Goal: Task Accomplishment & Management: Manage account settings

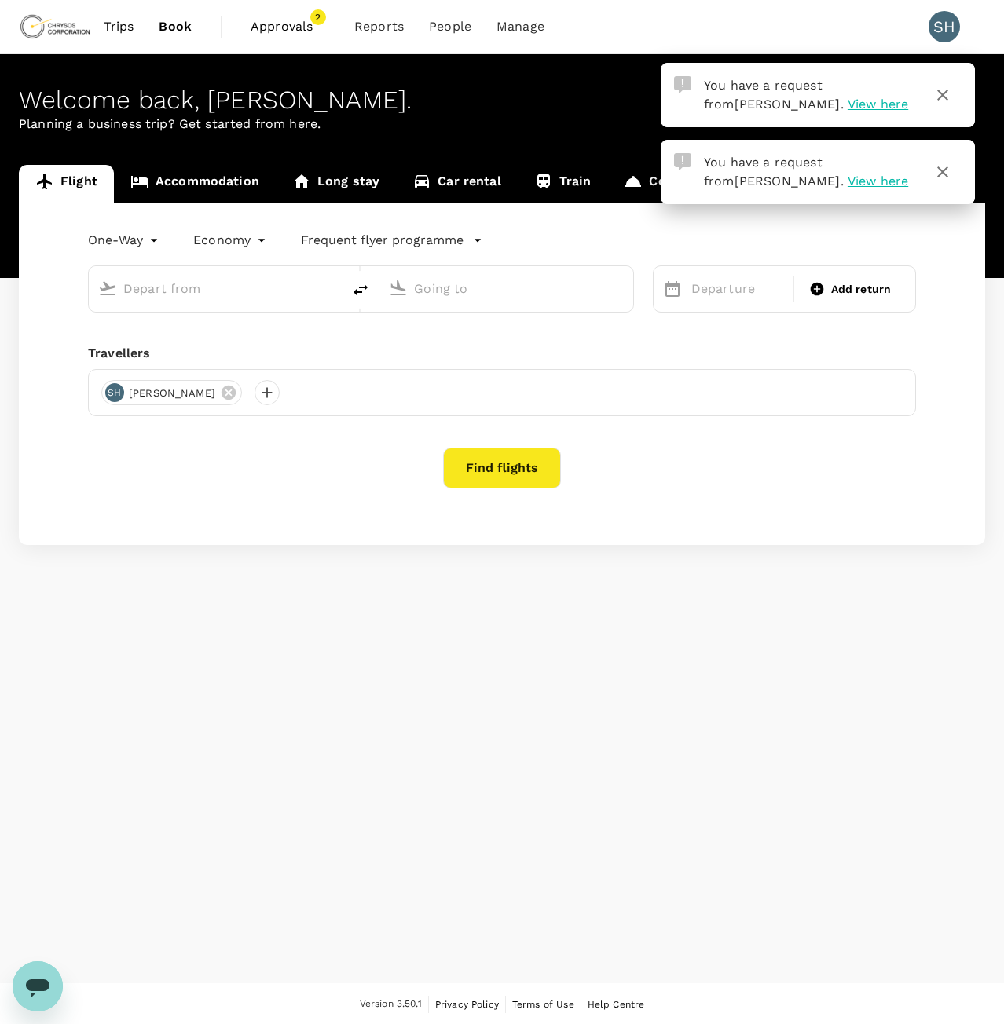
type input "roundtrip"
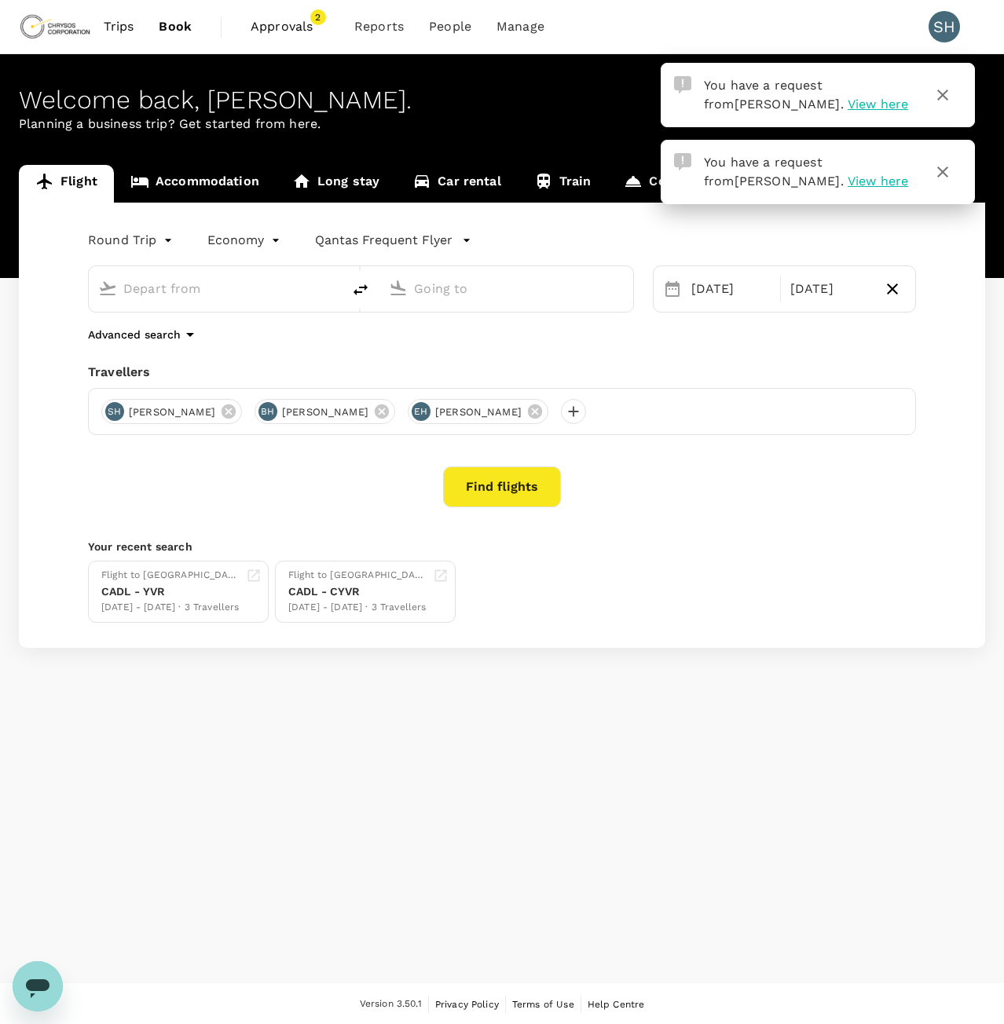
type input "Adelaide, Australia (any)"
type input "Vancouver Intl (YVR)"
click at [269, 26] on span "Approvals" at bounding box center [290, 26] width 79 height 19
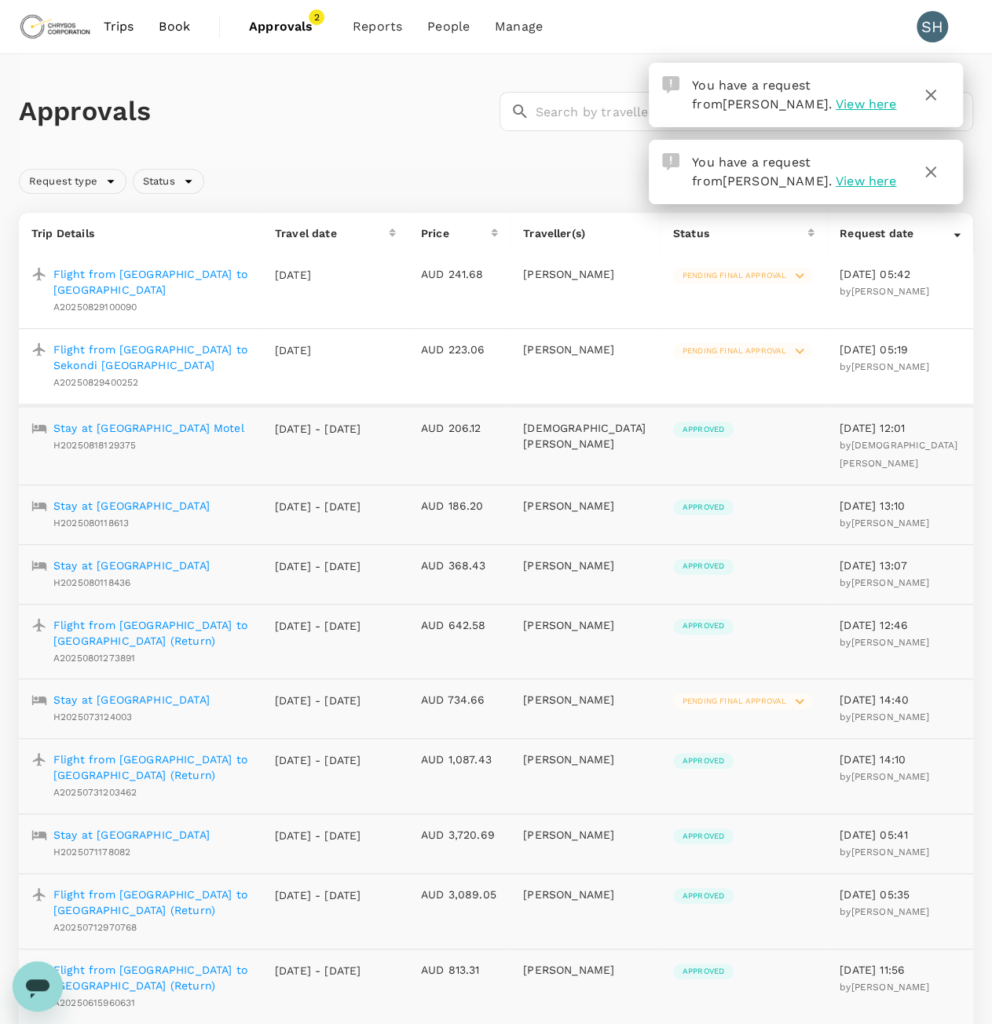
click at [715, 276] on span "Pending final approval" at bounding box center [734, 275] width 123 height 11
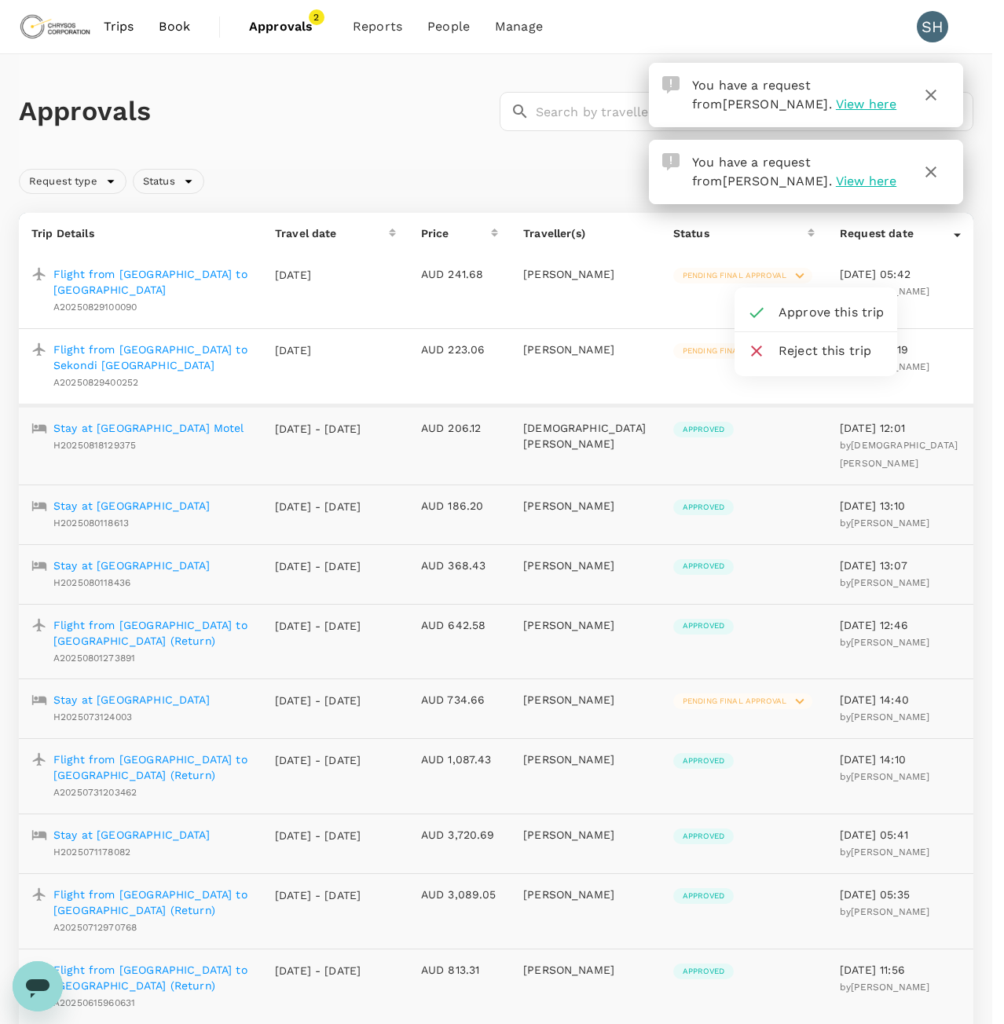
click at [805, 315] on span "Approve this trip" at bounding box center [832, 312] width 106 height 19
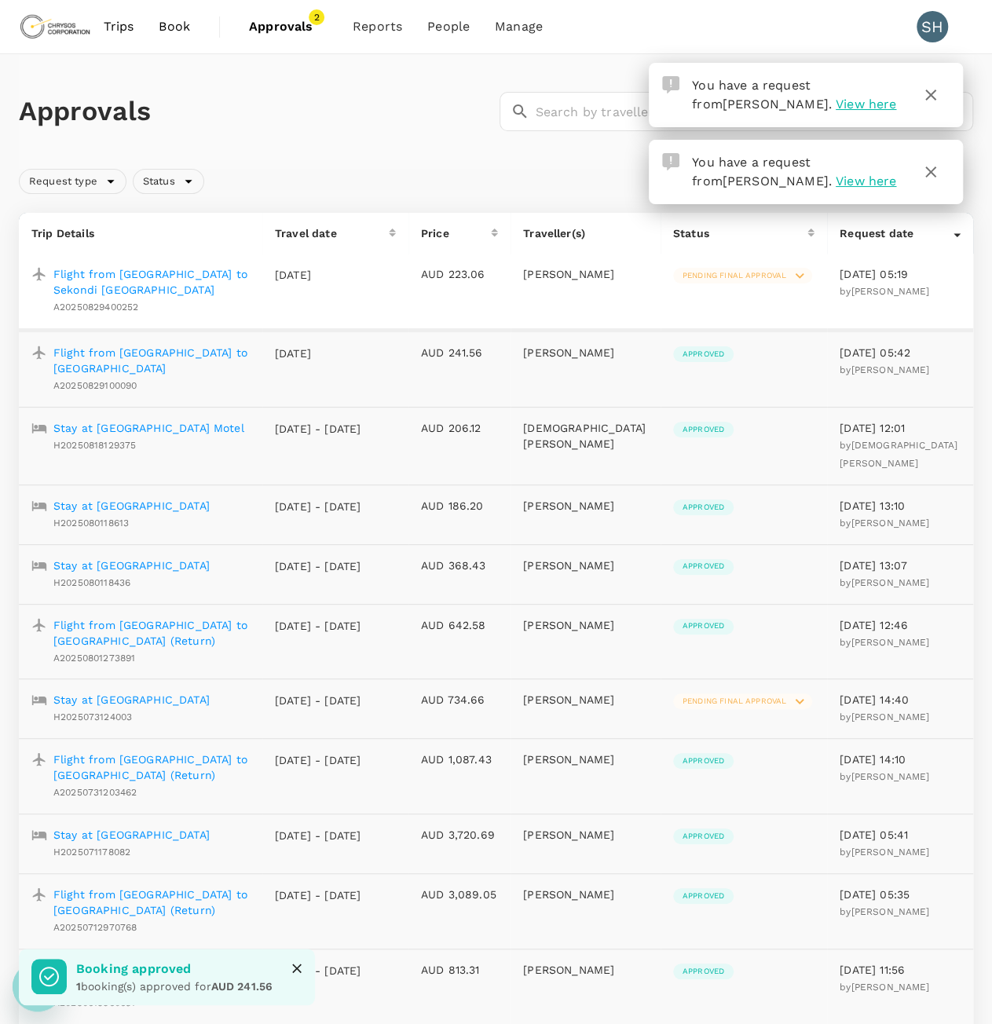
click at [738, 280] on span "Pending final approval" at bounding box center [734, 275] width 123 height 11
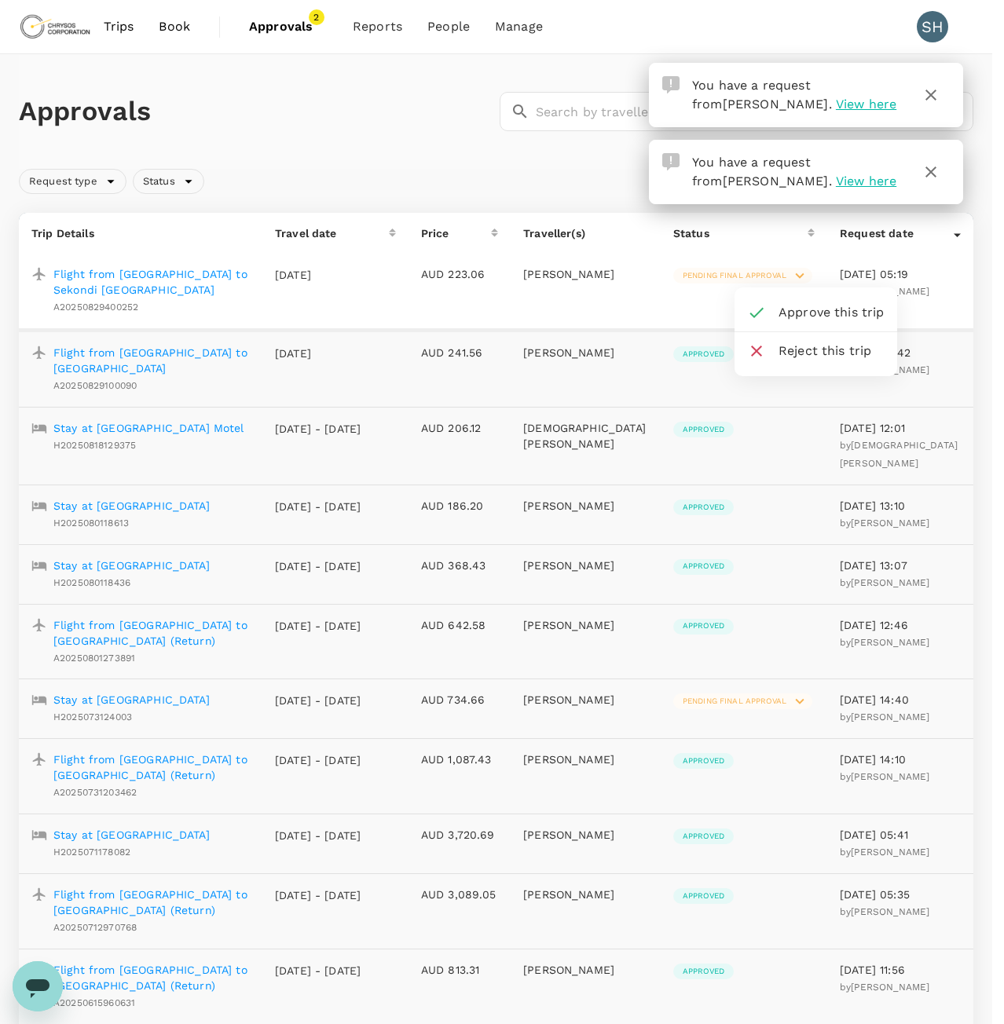
click at [814, 315] on span "Approve this trip" at bounding box center [832, 312] width 106 height 19
